Goal: Task Accomplishment & Management: Manage account settings

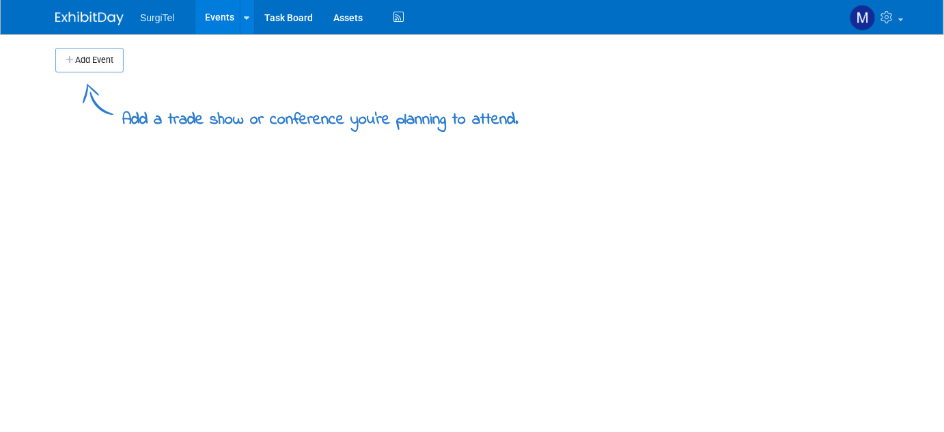
click at [204, 12] on link "Events" at bounding box center [220, 17] width 50 height 34
click at [251, 25] on link at bounding box center [247, 17] width 14 height 34
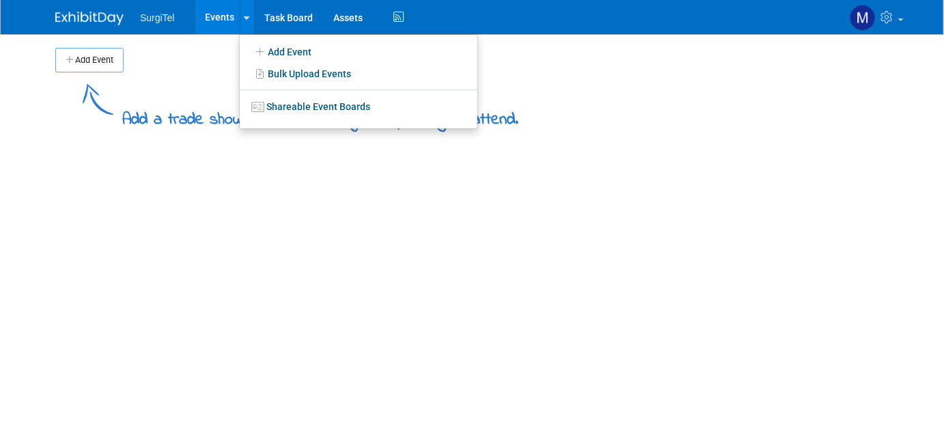
click at [222, 28] on link "Events" at bounding box center [220, 17] width 50 height 34
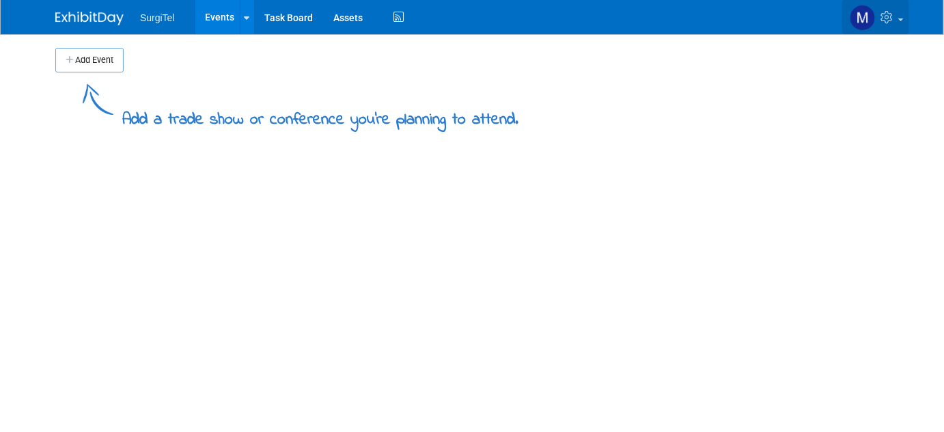
click at [904, 6] on link at bounding box center [875, 17] width 67 height 34
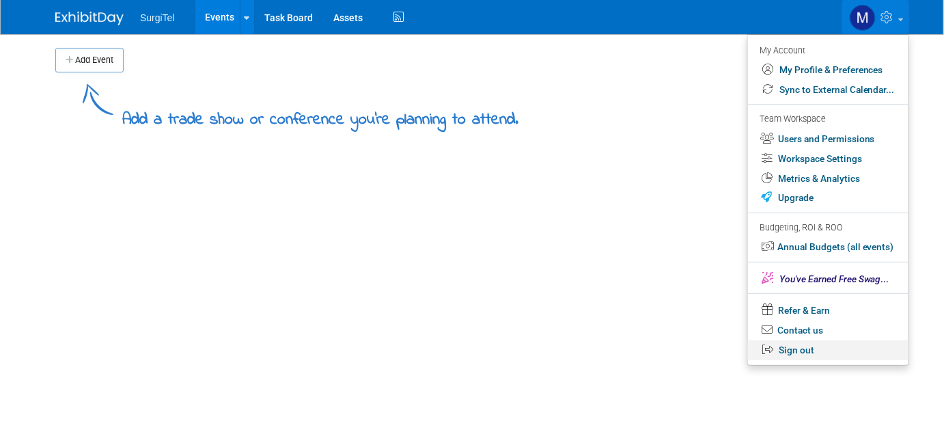
click at [802, 349] on link "Sign out" at bounding box center [828, 350] width 161 height 20
